Goal: Task Accomplishment & Management: Manage account settings

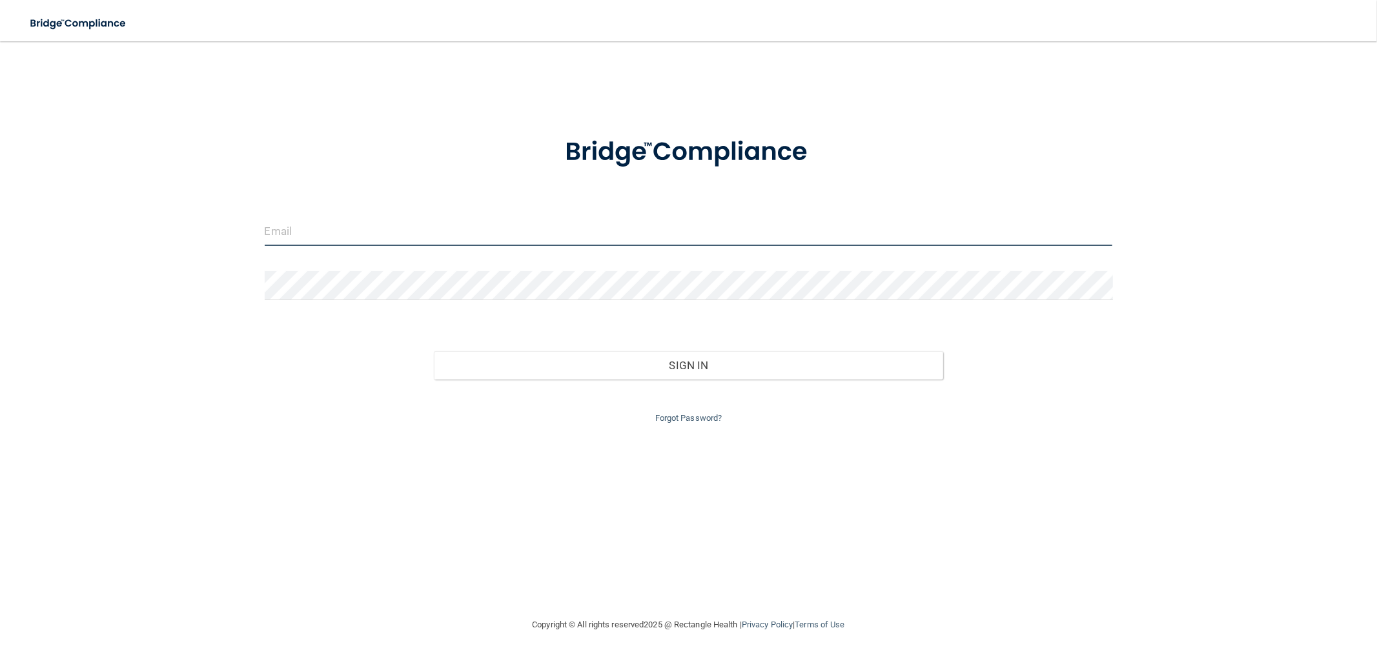
click at [714, 232] on input "email" at bounding box center [689, 231] width 848 height 29
type input "[PERSON_NAME][EMAIL_ADDRESS][DOMAIN_NAME]"
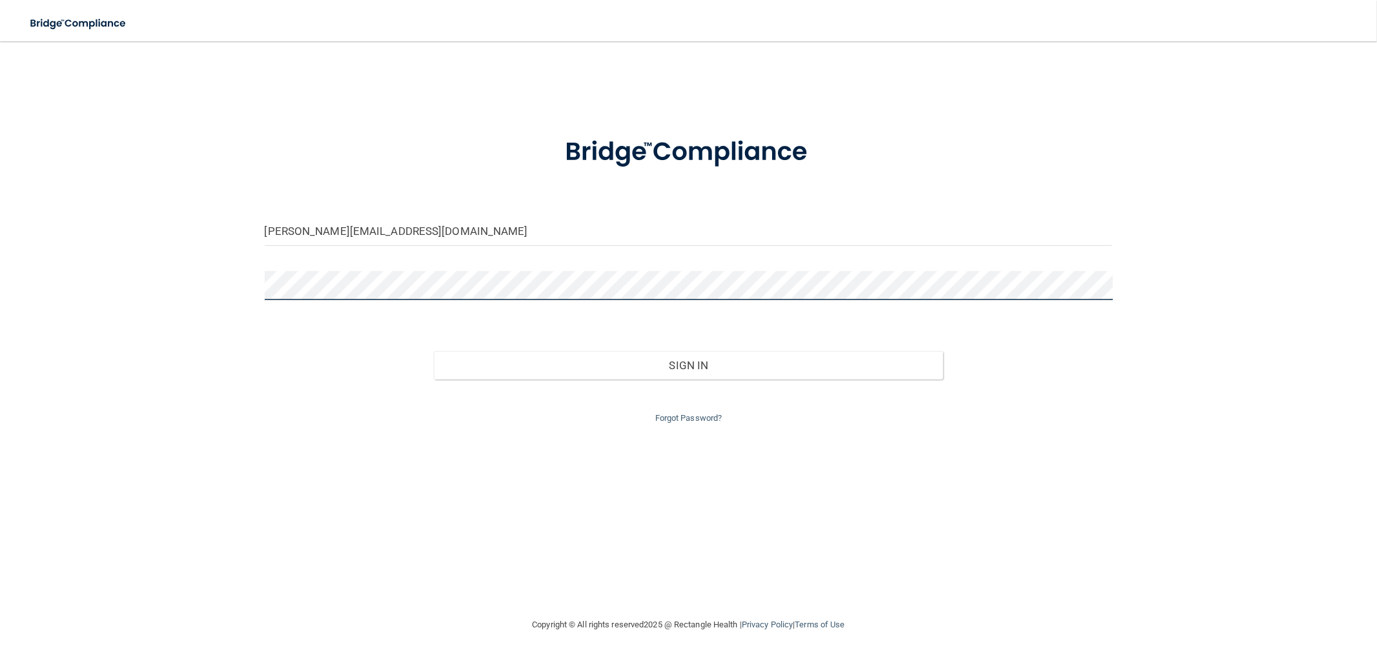
click at [434, 351] on button "Sign In" at bounding box center [688, 365] width 509 height 28
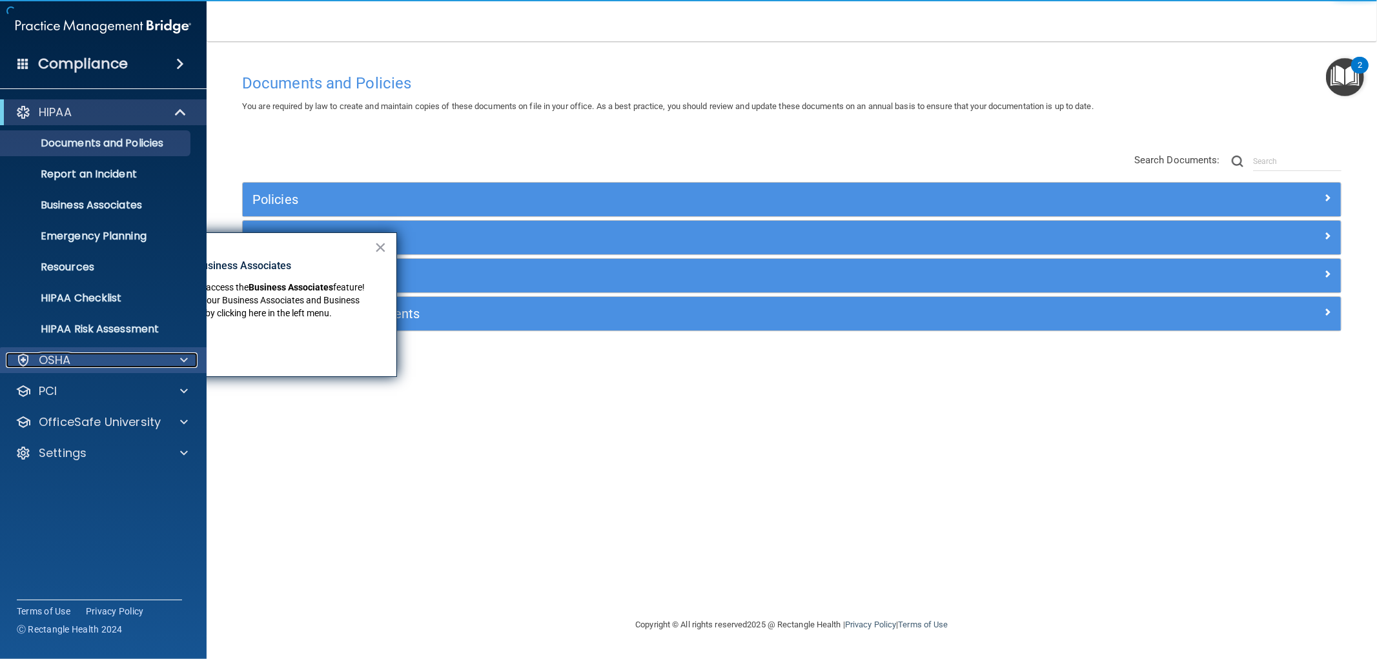
click at [173, 360] on div at bounding box center [182, 359] width 32 height 15
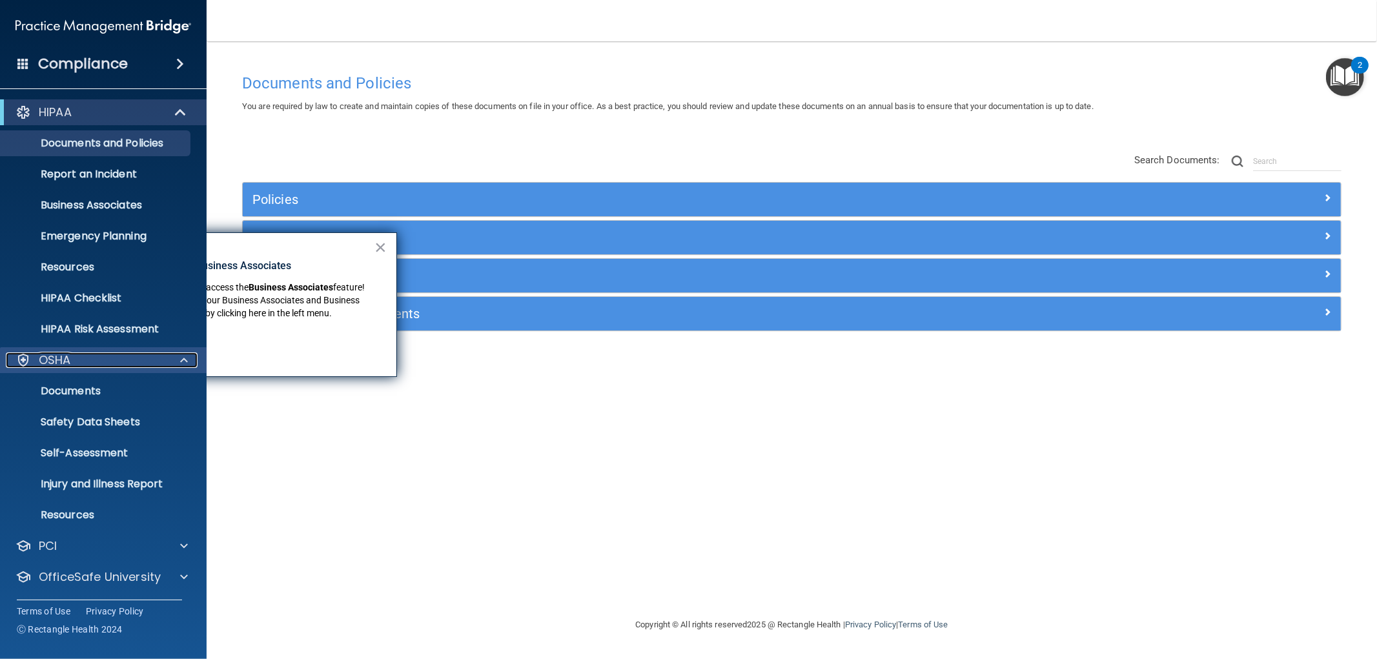
click at [173, 360] on div at bounding box center [182, 359] width 32 height 15
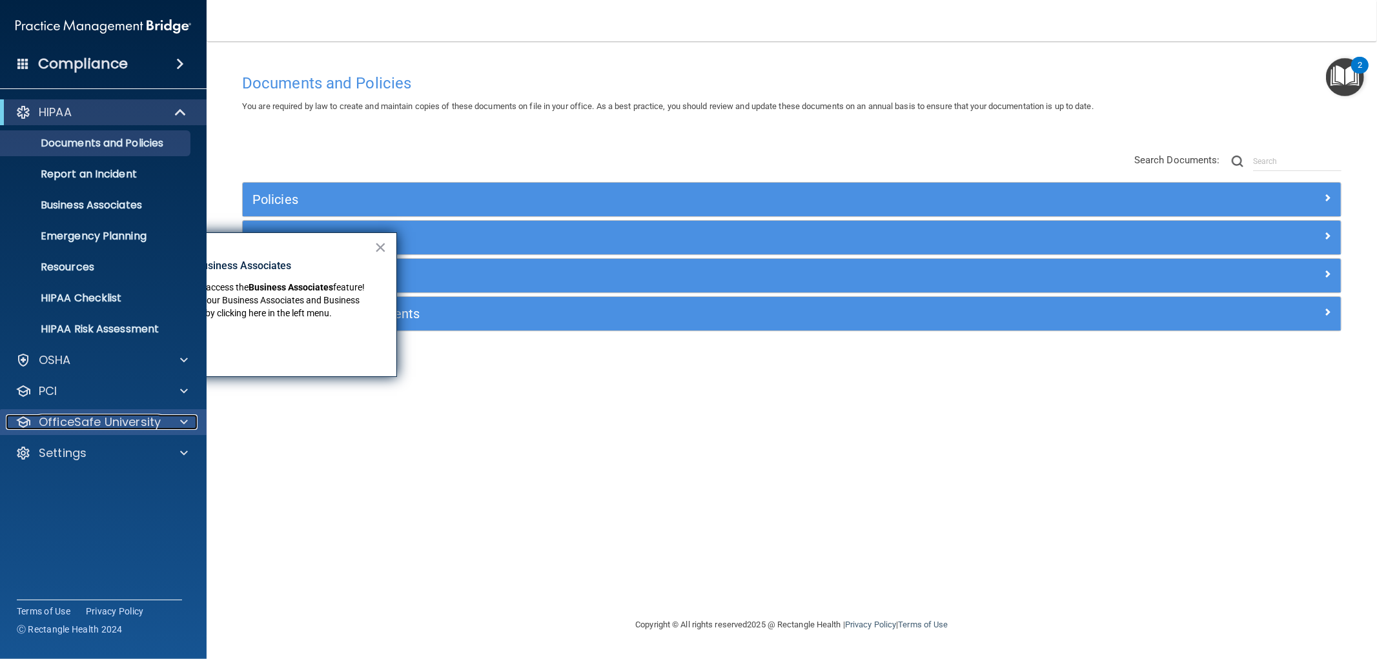
click at [181, 425] on span at bounding box center [184, 421] width 8 height 15
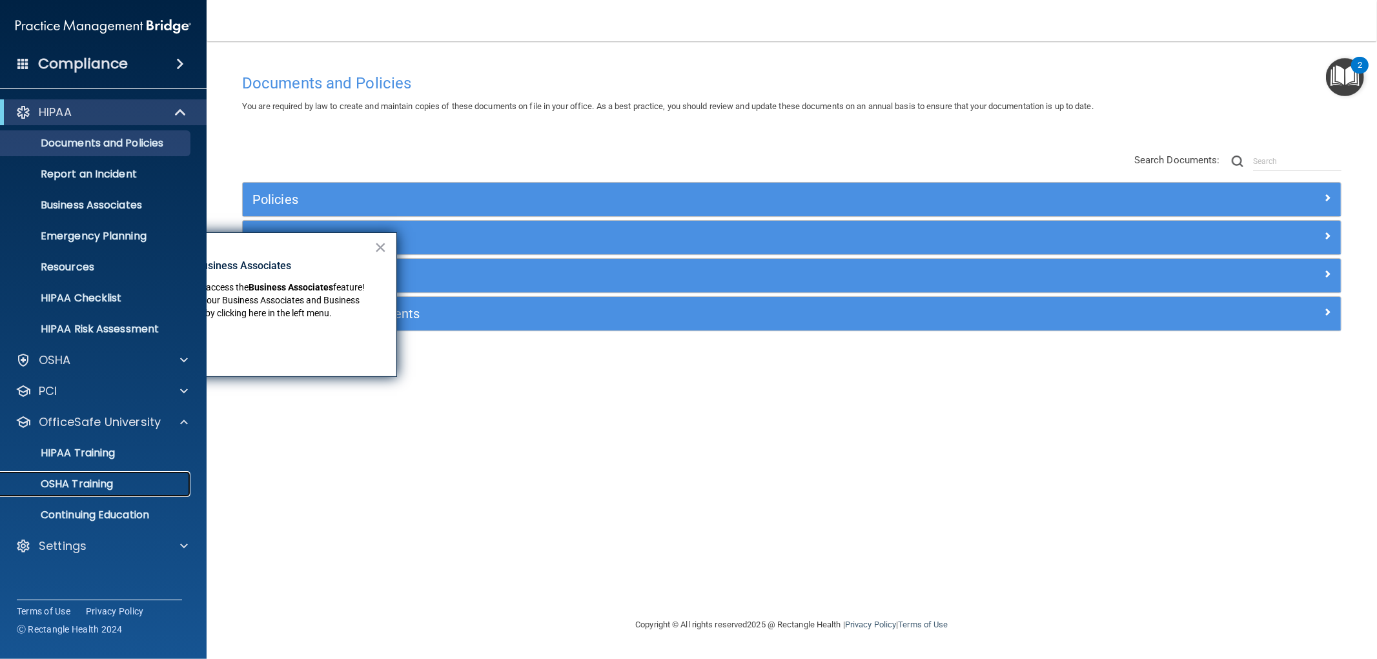
click at [95, 480] on p "OSHA Training" at bounding box center [60, 484] width 105 height 13
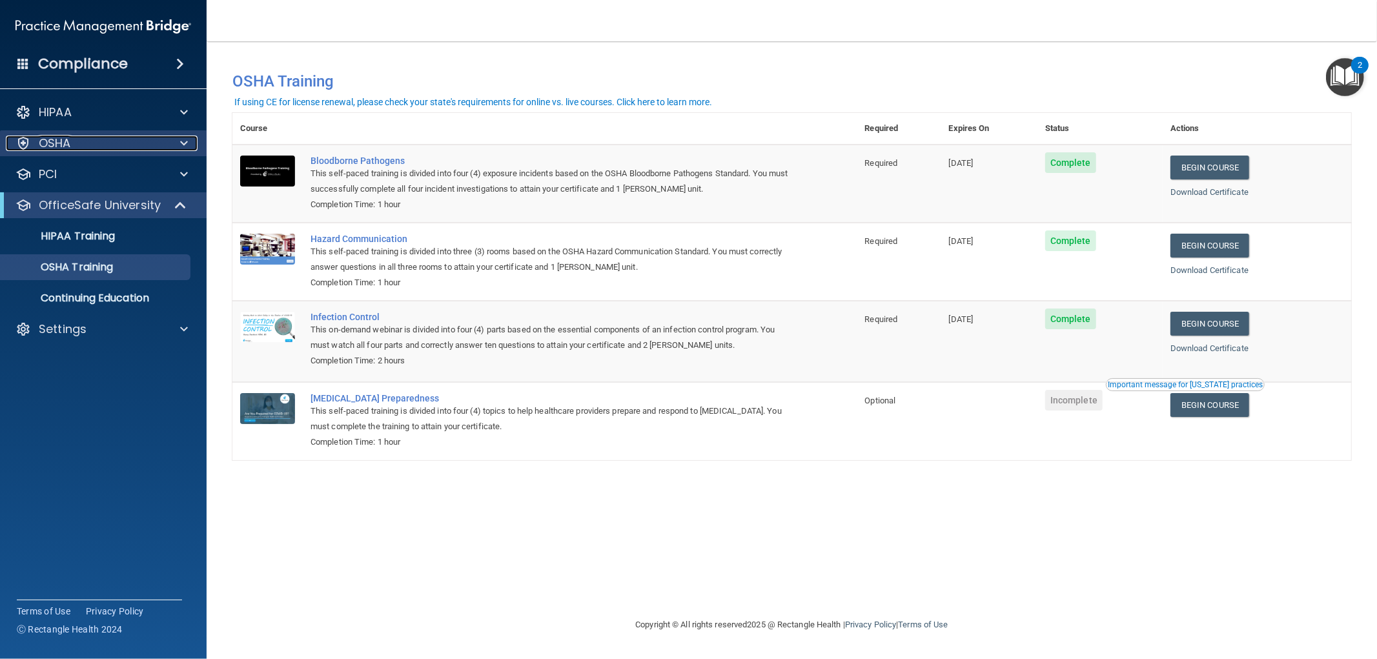
click at [182, 136] on span at bounding box center [184, 143] width 8 height 15
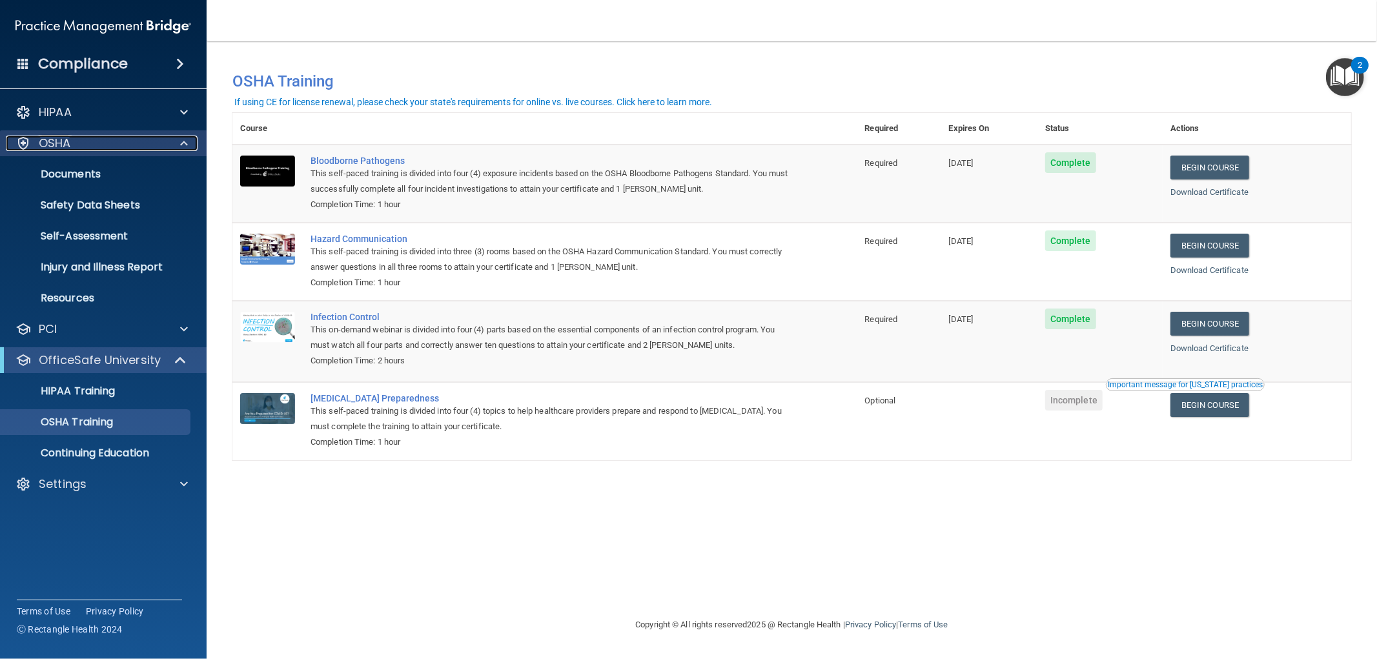
click at [173, 144] on div at bounding box center [182, 143] width 32 height 15
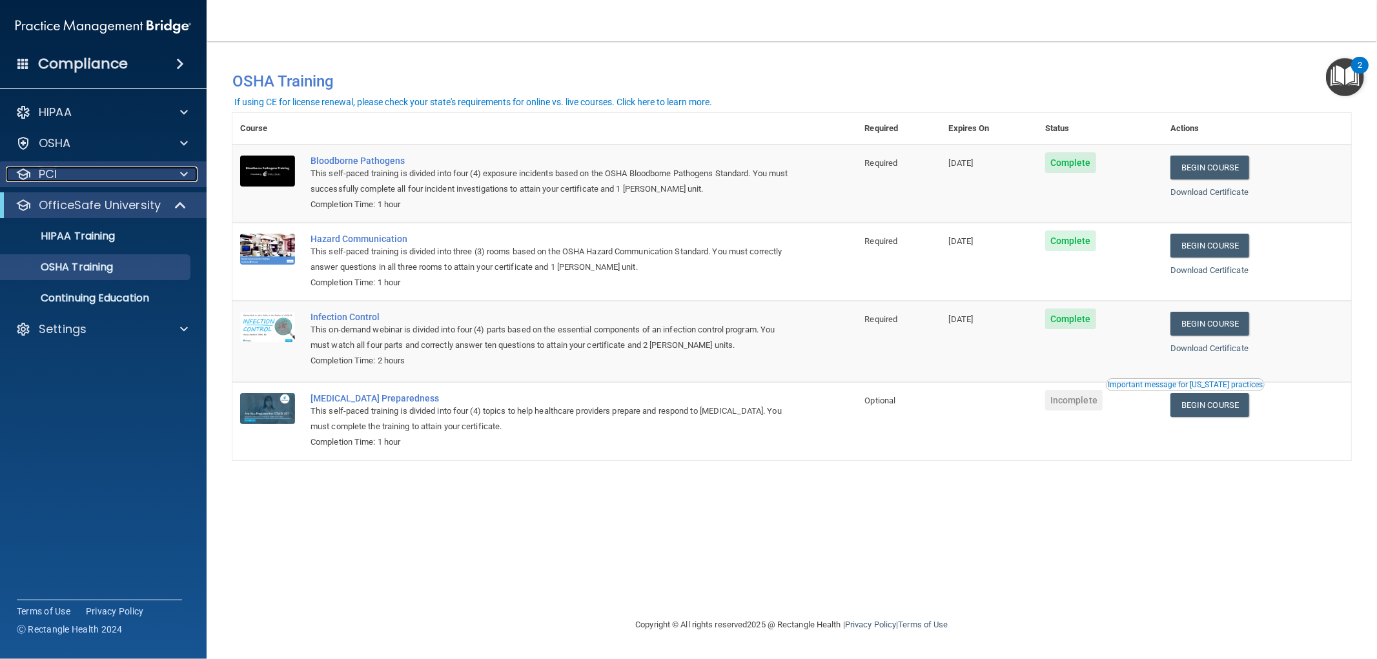
click at [143, 172] on div "PCI" at bounding box center [86, 173] width 160 height 15
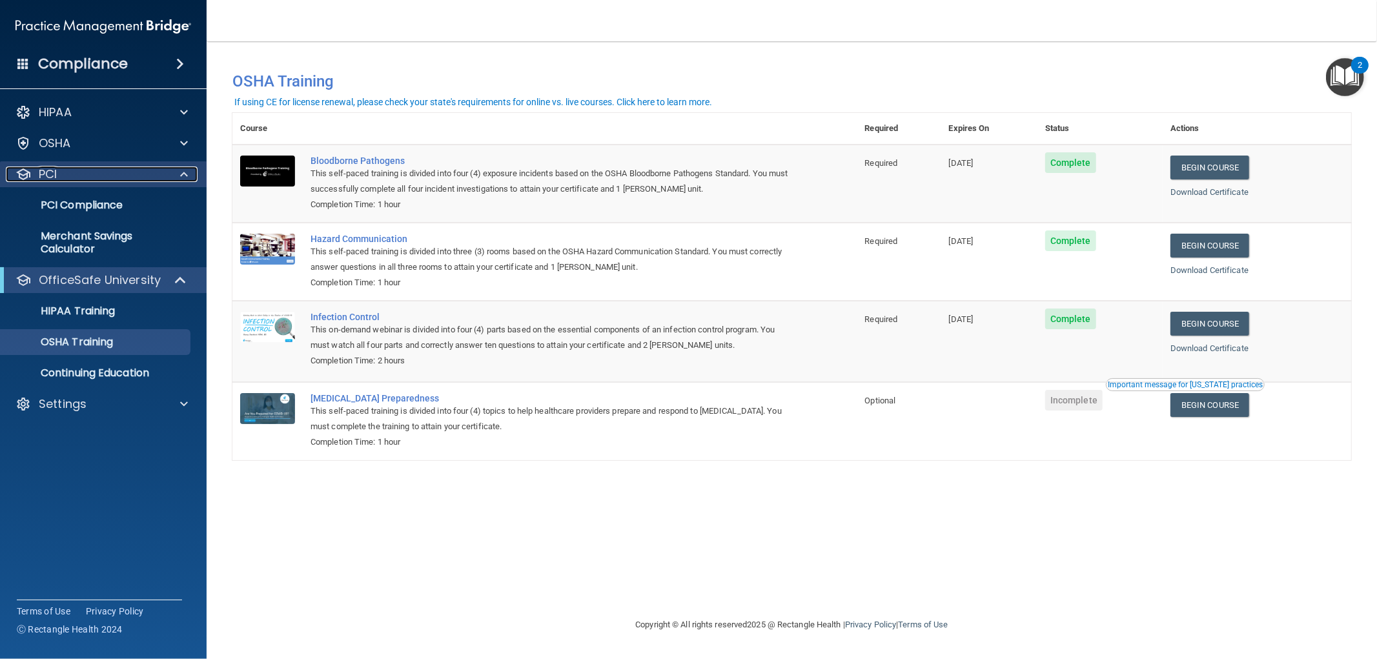
click at [143, 172] on div "PCI" at bounding box center [86, 173] width 160 height 15
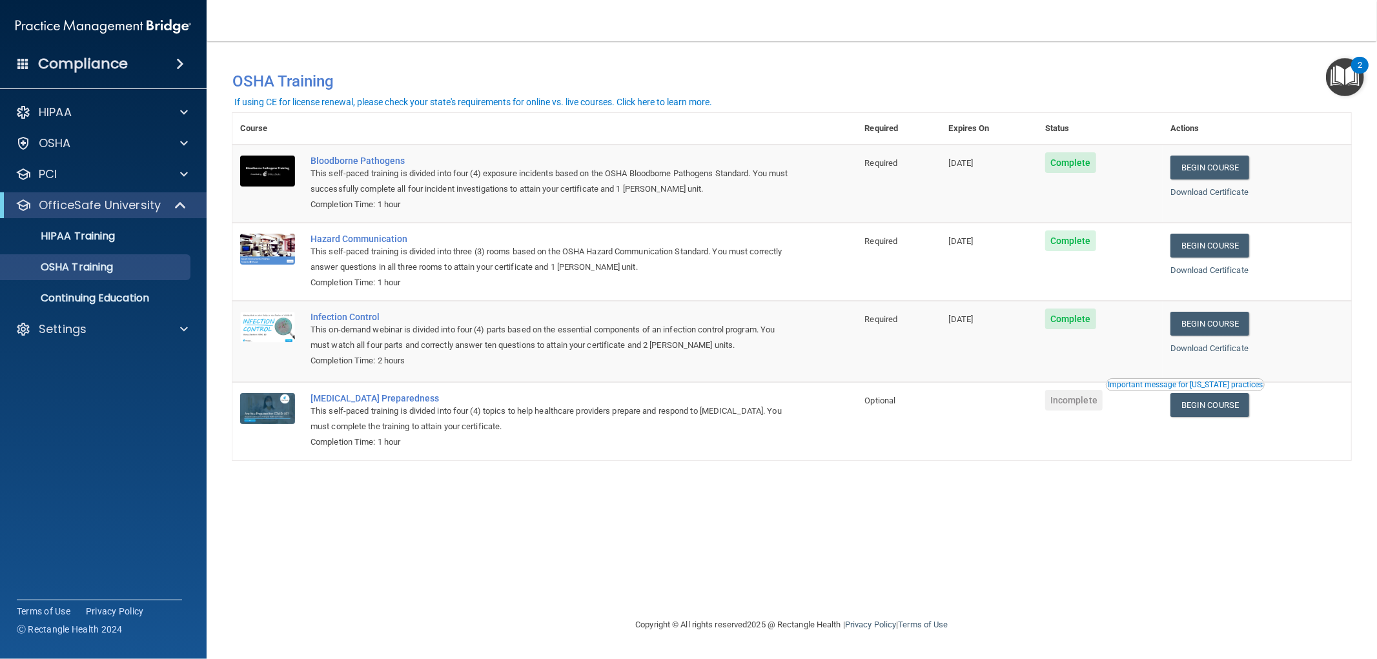
click at [177, 66] on span at bounding box center [180, 63] width 8 height 15
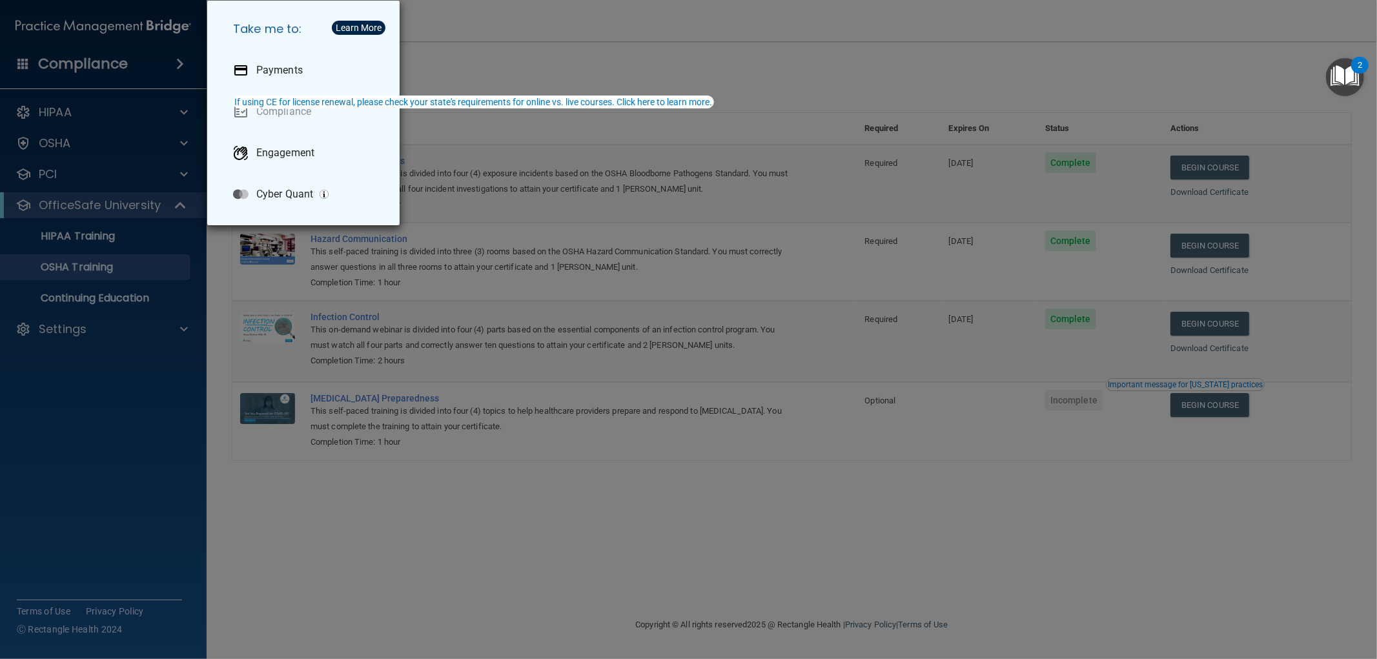
click at [177, 66] on div "Take me to: Payments Compliance Engagement Cyber Quant" at bounding box center [688, 329] width 1377 height 659
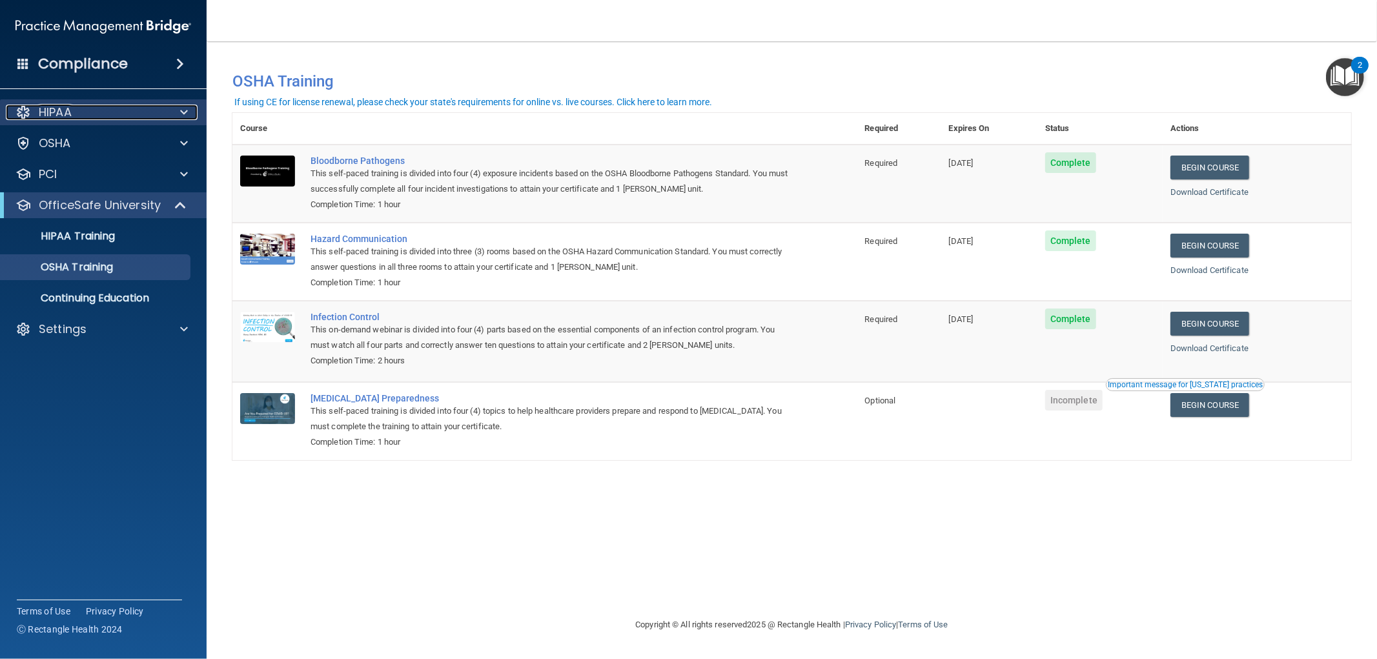
click at [184, 114] on span at bounding box center [184, 112] width 8 height 15
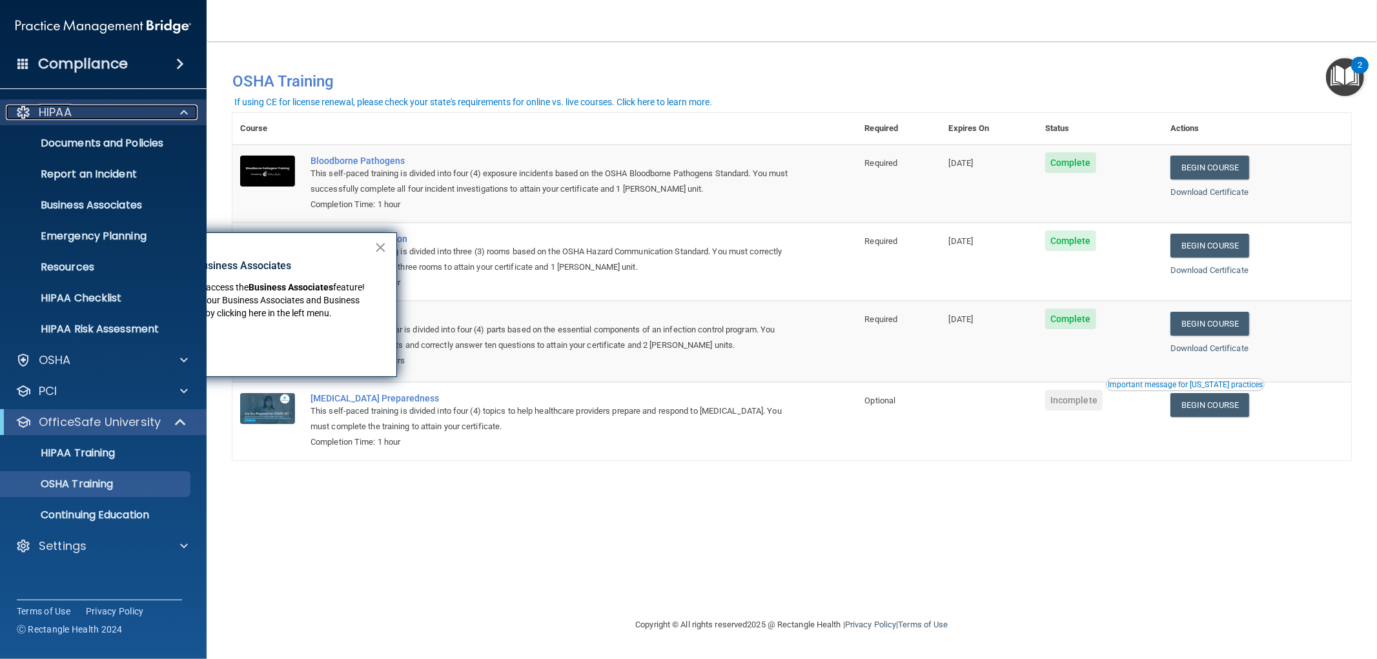
click at [184, 114] on span at bounding box center [184, 112] width 8 height 15
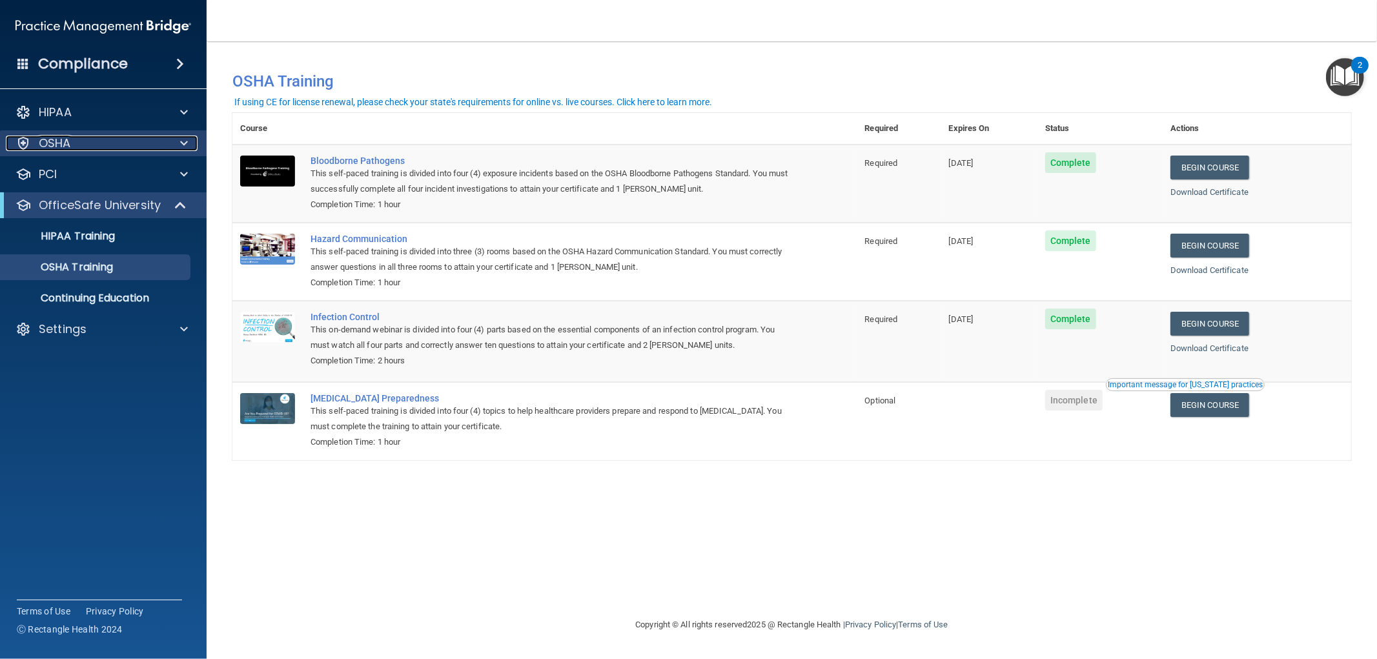
click at [181, 137] on span at bounding box center [184, 143] width 8 height 15
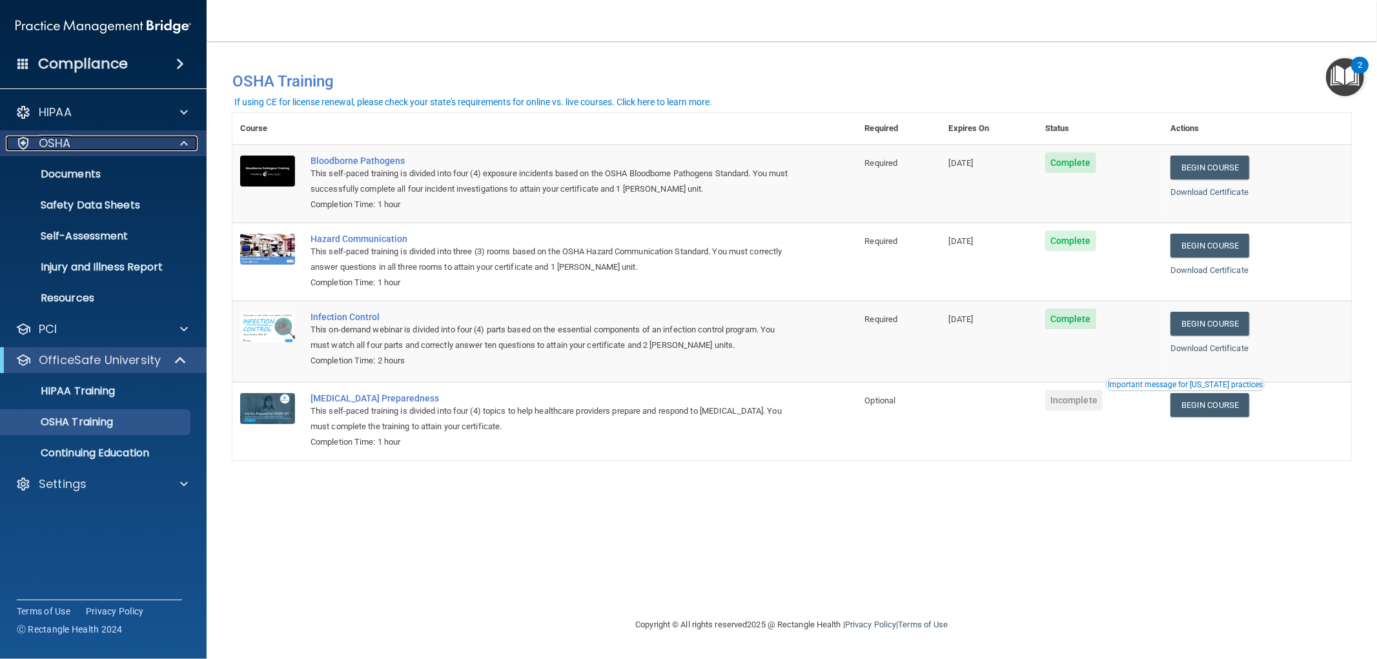
click at [181, 137] on span at bounding box center [184, 143] width 8 height 15
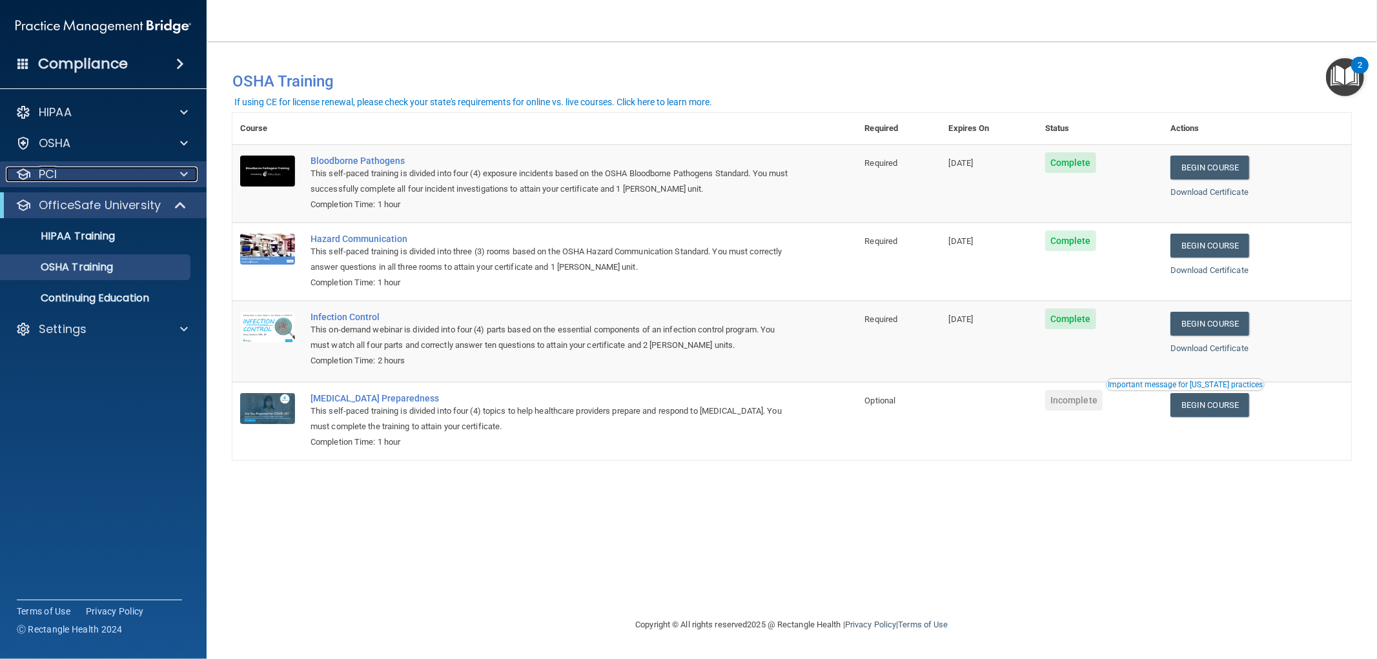
click at [183, 168] on span at bounding box center [184, 173] width 8 height 15
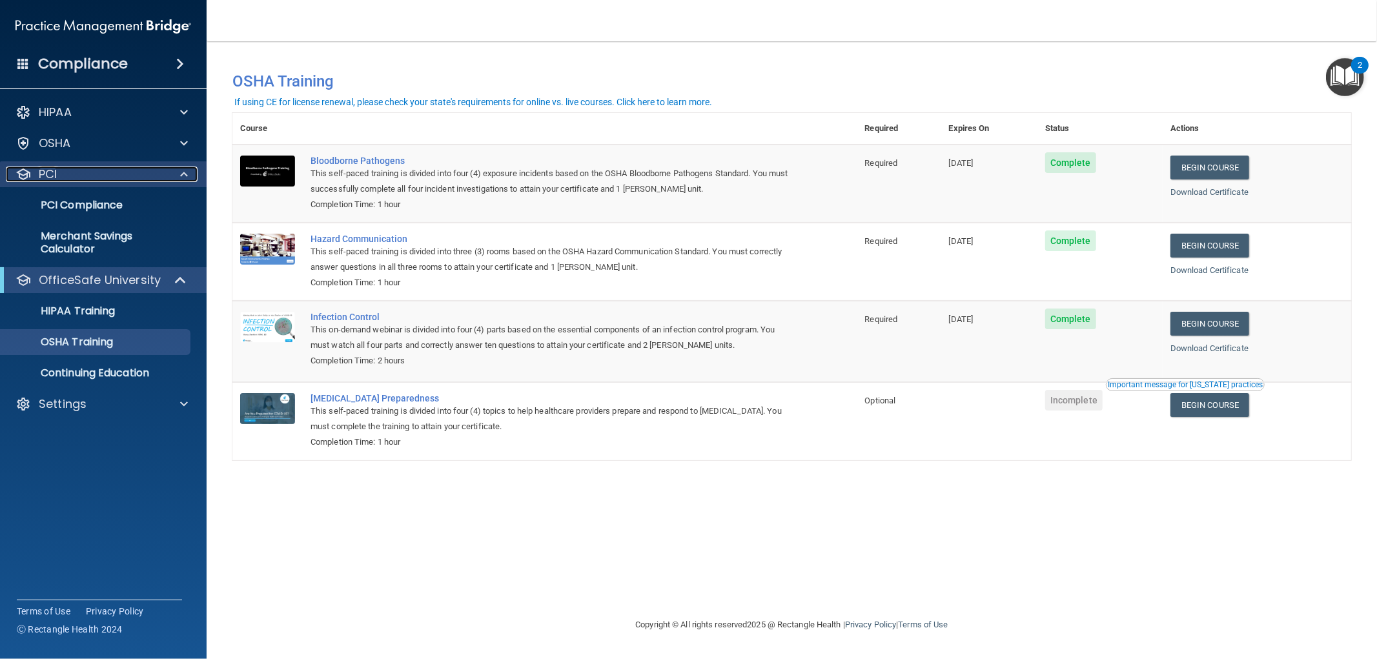
click at [183, 168] on span at bounding box center [184, 173] width 8 height 15
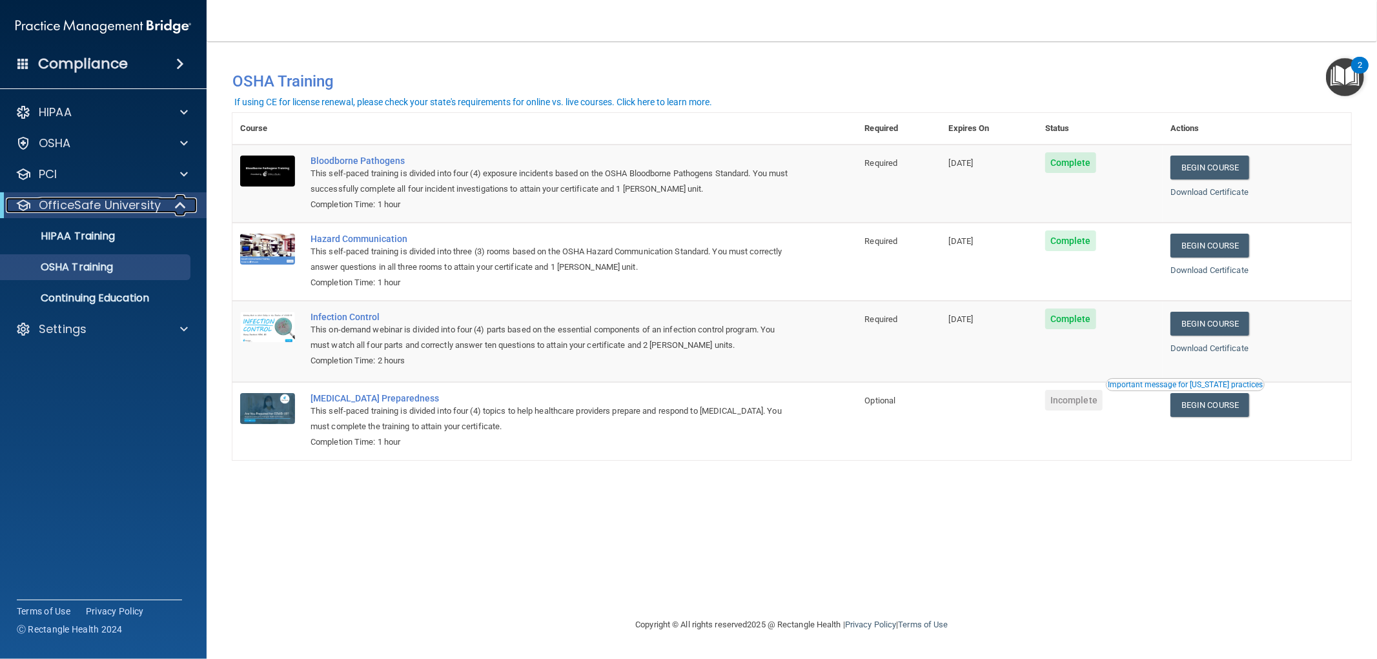
click at [179, 212] on span at bounding box center [181, 204] width 11 height 15
click at [179, 212] on span at bounding box center [183, 204] width 8 height 15
click at [179, 212] on span at bounding box center [181, 204] width 11 height 15
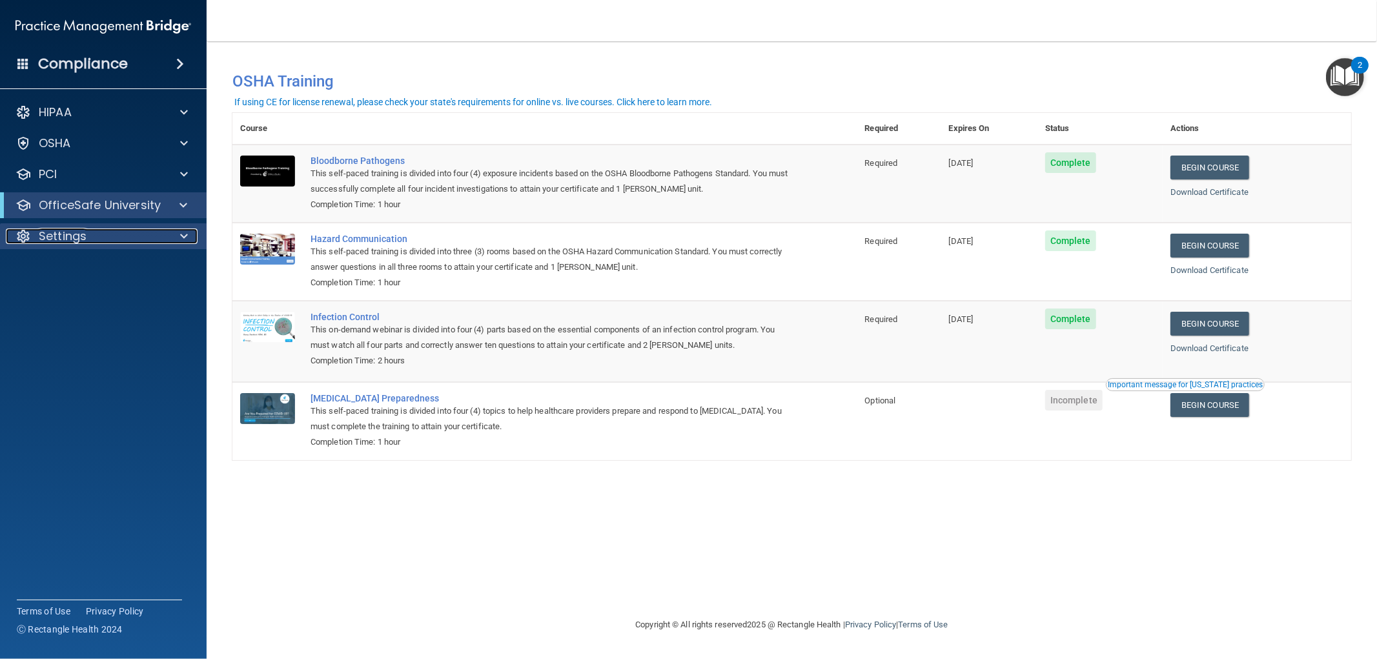
click at [190, 240] on div at bounding box center [182, 235] width 32 height 15
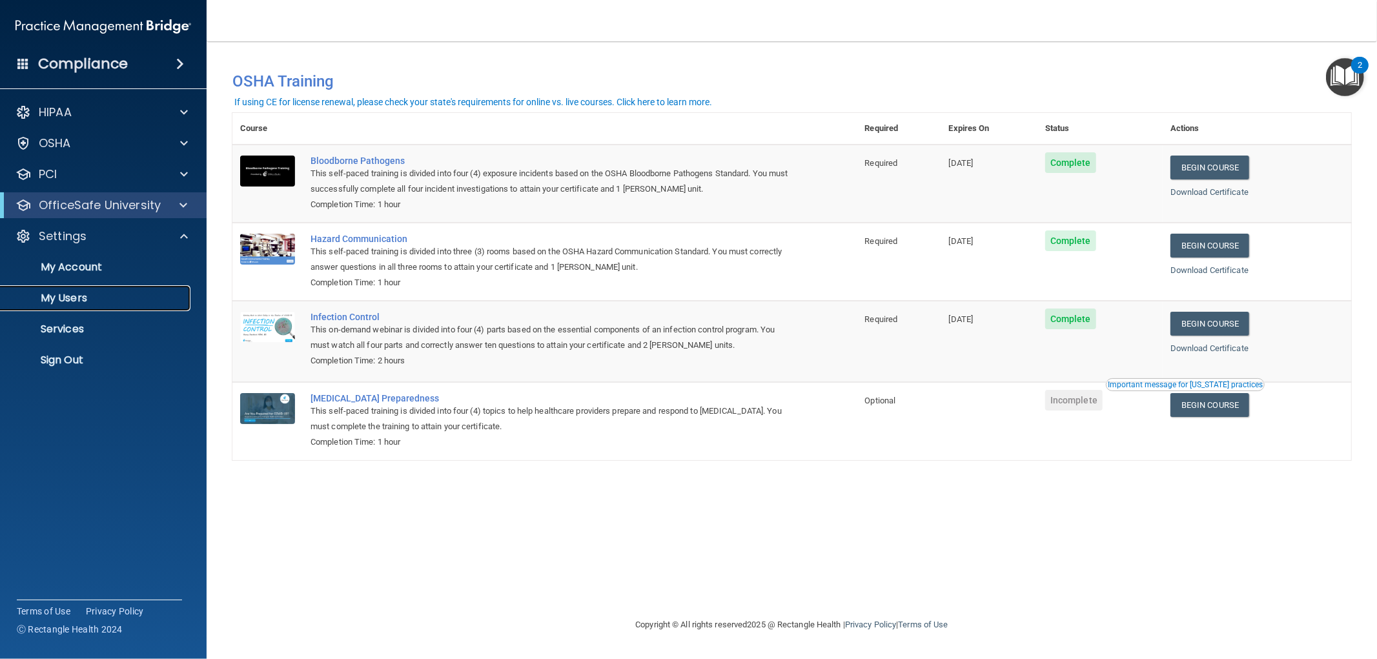
click at [71, 303] on p "My Users" at bounding box center [96, 298] width 176 height 13
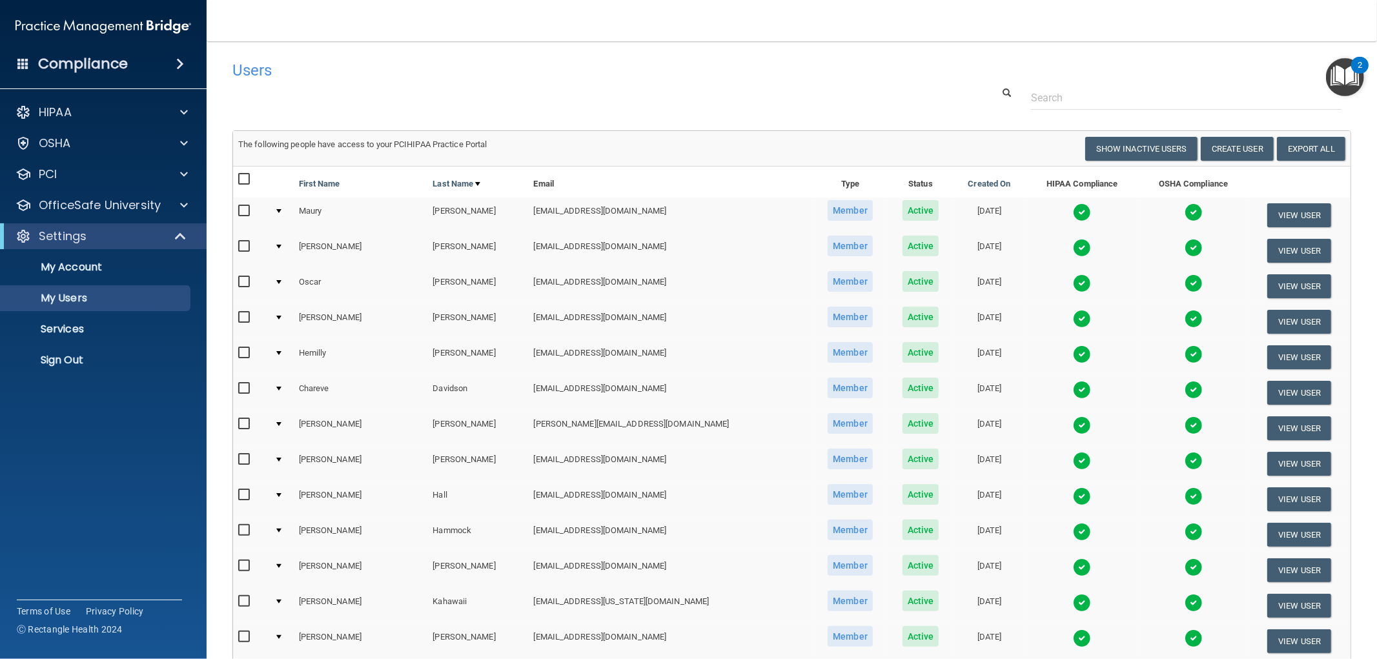
click at [1305, 13] on nav "Toggle navigation [PERSON_NAME] [PERSON_NAME][EMAIL_ADDRESS][DOMAIN_NAME] Manag…" at bounding box center [792, 20] width 1170 height 41
